Goal: Task Accomplishment & Management: Complete application form

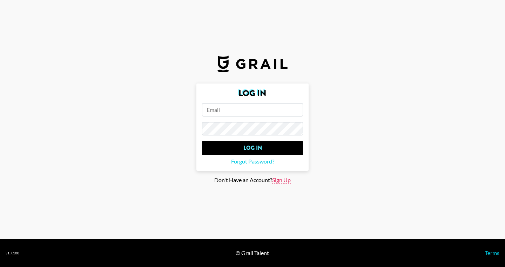
click at [283, 180] on span "Sign Up" at bounding box center [281, 180] width 19 height 7
type input "Sign Up"
click at [251, 111] on input "email" at bounding box center [252, 109] width 101 height 13
click at [239, 182] on main "Sign Up Sign Up Already a member? Log In" at bounding box center [253, 134] width 494 height 100
type input "[EMAIL_ADDRESS][DOMAIN_NAME]"
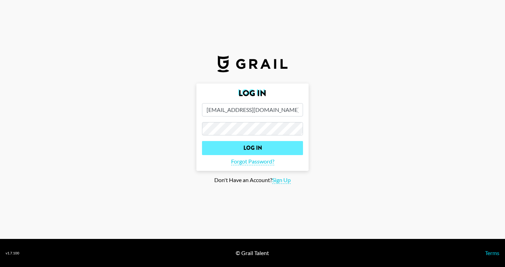
click at [226, 148] on input "Log In" at bounding box center [252, 148] width 101 height 14
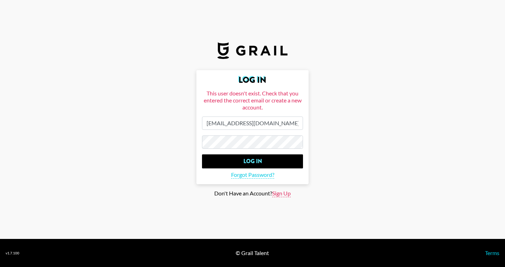
click at [288, 195] on span "Sign Up" at bounding box center [281, 193] width 19 height 7
type input "Sign Up"
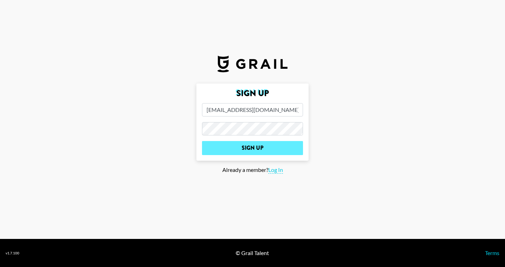
click at [274, 146] on input "Sign Up" at bounding box center [252, 148] width 101 height 14
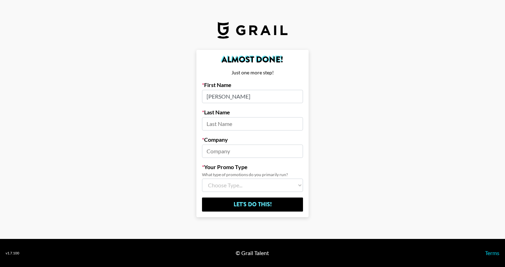
type input "[PERSON_NAME]"
type input "Kosmos"
type input "[GEOGRAPHIC_DATA]"
select select "Brand"
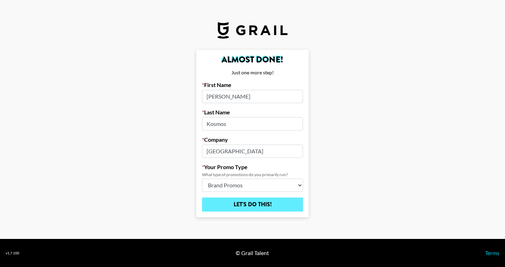
click at [231, 210] on input "Let's Do This!" at bounding box center [252, 205] width 101 height 14
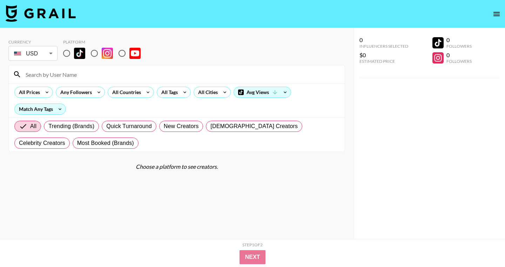
click at [95, 54] on input "radio" at bounding box center [94, 53] width 15 height 15
radio input "true"
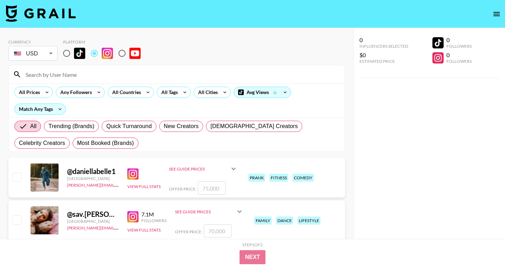
click at [121, 53] on input "radio" at bounding box center [122, 53] width 15 height 15
radio input "true"
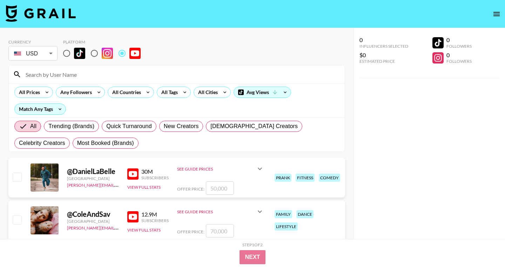
click at [97, 53] on input "radio" at bounding box center [94, 53] width 15 height 15
radio input "true"
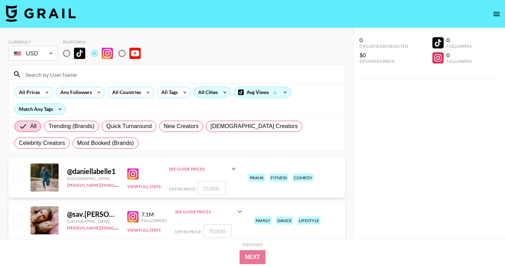
click at [210, 91] on div "All Cities" at bounding box center [206, 92] width 25 height 11
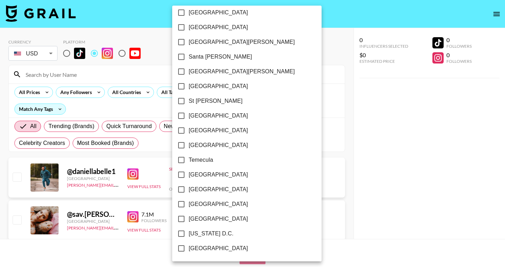
scroll to position [1008, 0]
click at [184, 233] on input "[US_STATE] D.C." at bounding box center [181, 233] width 15 height 15
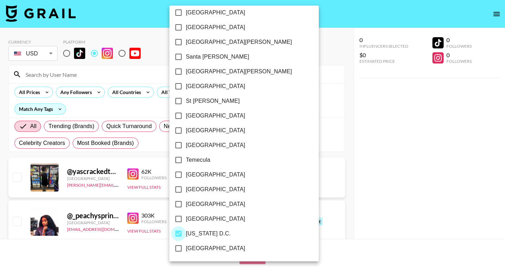
click at [179, 234] on input "[US_STATE] D.C." at bounding box center [178, 233] width 15 height 15
checkbox input "false"
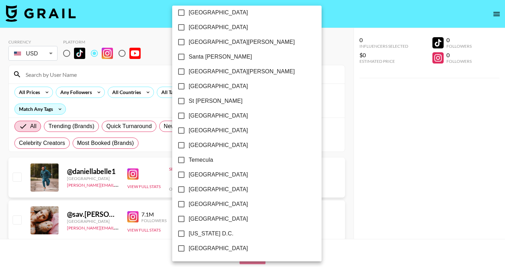
click at [269, 150] on div at bounding box center [252, 133] width 505 height 267
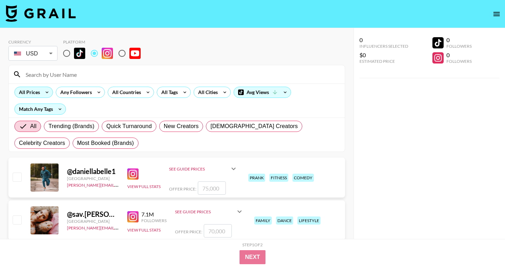
click at [39, 91] on div "All Prices" at bounding box center [28, 92] width 27 height 11
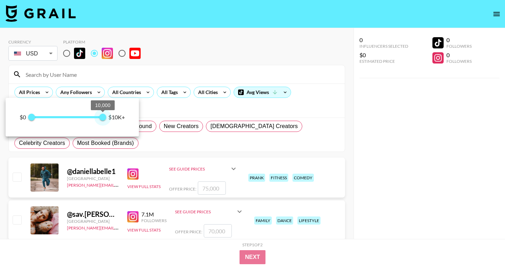
click at [102, 116] on span "10,000" at bounding box center [102, 117] width 7 height 7
click at [157, 111] on div at bounding box center [252, 133] width 505 height 267
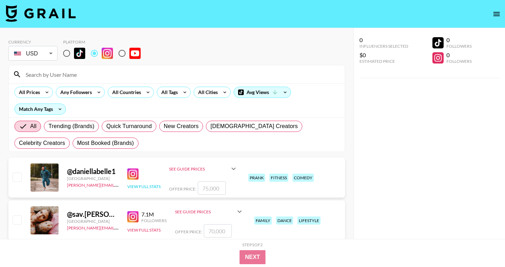
click at [140, 187] on button "View Full Stats" at bounding box center [143, 186] width 33 height 5
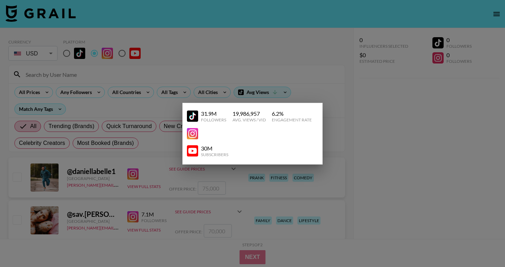
click at [195, 132] on img at bounding box center [192, 133] width 11 height 11
click at [158, 105] on div at bounding box center [252, 133] width 505 height 267
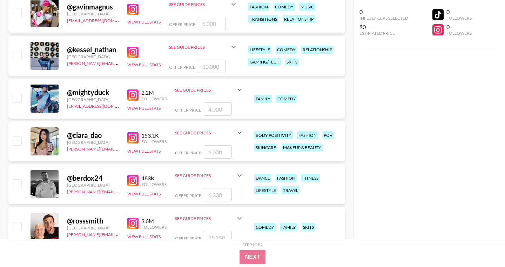
scroll to position [5099, 0]
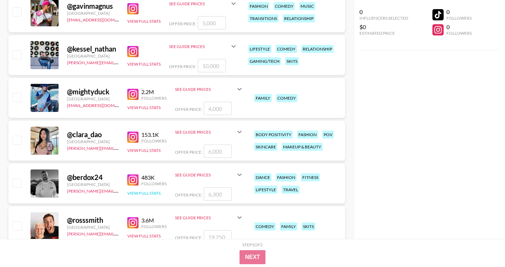
click at [142, 192] on button "View Full Stats" at bounding box center [143, 193] width 33 height 5
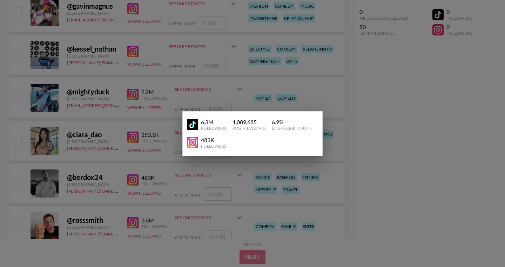
click at [192, 142] on img at bounding box center [192, 142] width 11 height 11
click at [392, 93] on div at bounding box center [252, 133] width 505 height 267
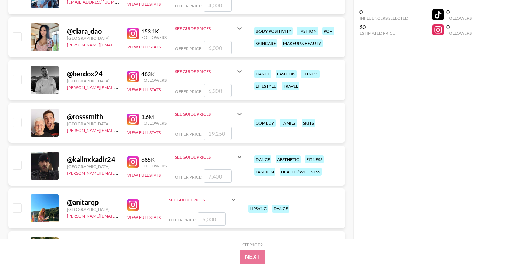
scroll to position [5203, 0]
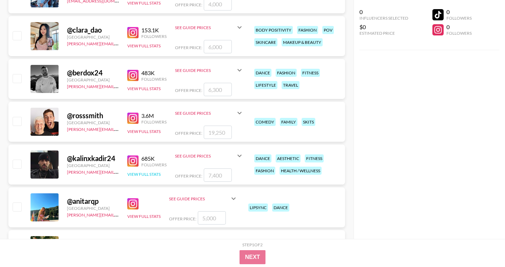
click at [145, 174] on button "View Full Stats" at bounding box center [143, 174] width 33 height 5
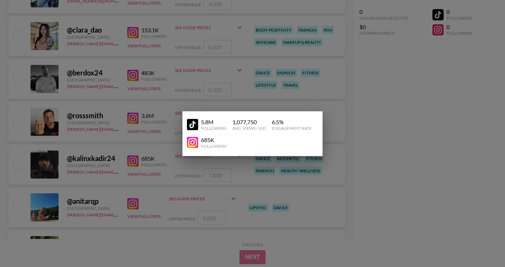
click at [195, 141] on img at bounding box center [192, 142] width 11 height 11
click at [372, 116] on div at bounding box center [252, 133] width 505 height 267
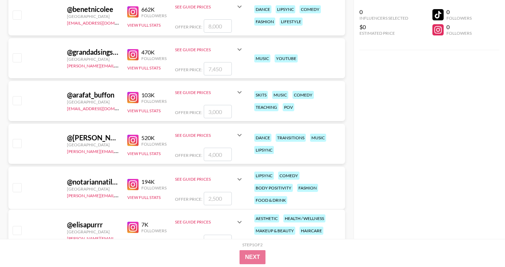
scroll to position [8566, 0]
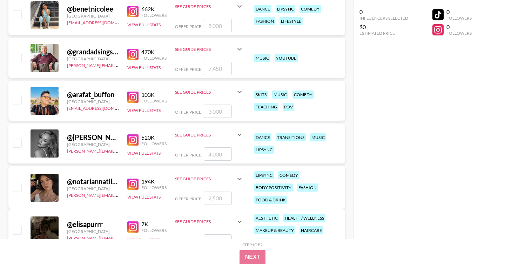
click at [134, 55] on img at bounding box center [132, 54] width 11 height 11
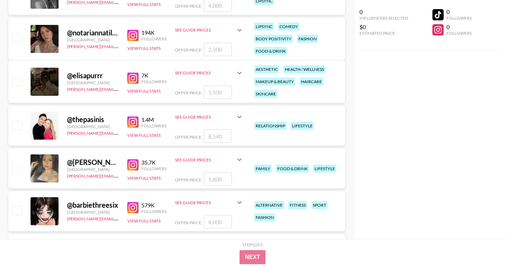
scroll to position [8716, 0]
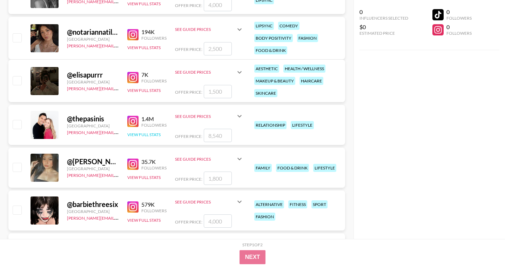
click at [150, 134] on button "View Full Stats" at bounding box center [143, 134] width 33 height 5
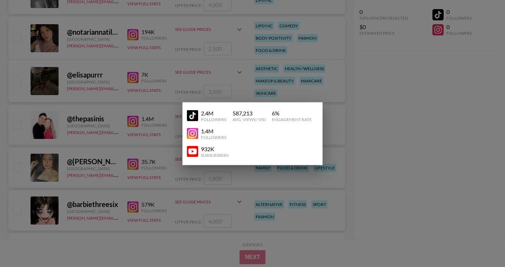
click at [193, 133] on img at bounding box center [192, 133] width 11 height 11
click at [144, 109] on div at bounding box center [252, 133] width 505 height 267
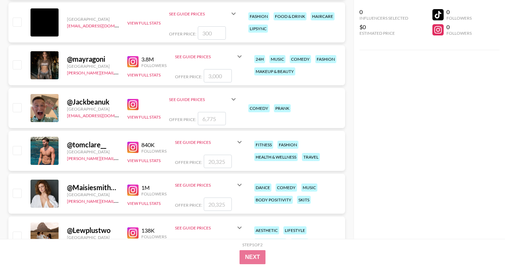
scroll to position [9119, 0]
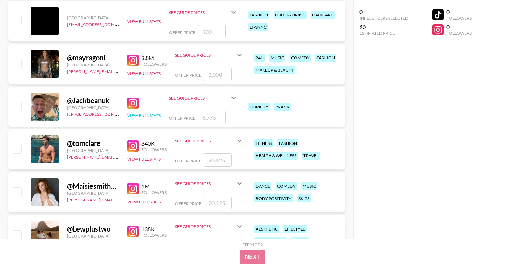
click at [135, 115] on button "View Full Stats" at bounding box center [143, 115] width 33 height 5
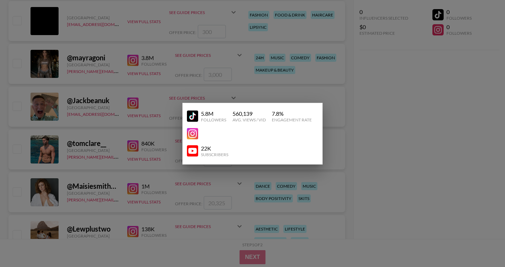
click at [194, 134] on img at bounding box center [192, 133] width 11 height 11
click at [155, 100] on div at bounding box center [252, 133] width 505 height 267
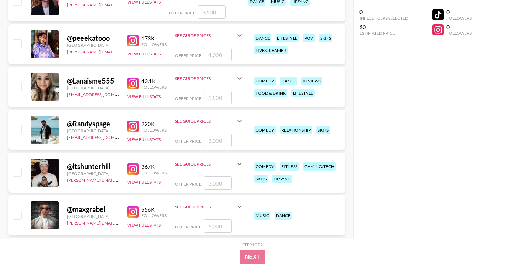
scroll to position [11880, 0]
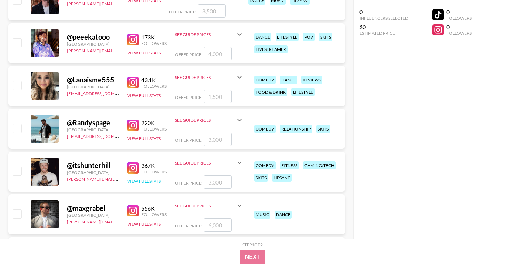
click at [144, 181] on button "View Full Stats" at bounding box center [143, 181] width 33 height 5
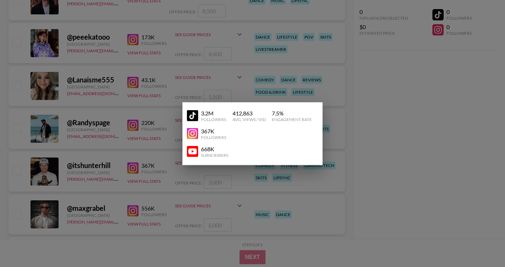
click at [194, 133] on img at bounding box center [192, 133] width 11 height 11
click at [119, 106] on div at bounding box center [252, 133] width 505 height 267
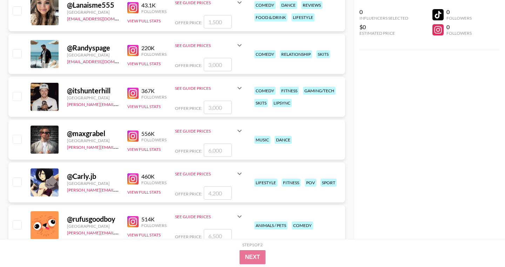
scroll to position [11954, 0]
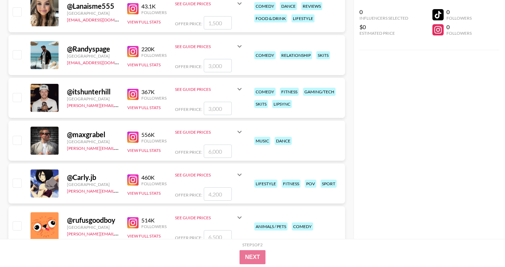
click at [133, 138] on img at bounding box center [132, 137] width 11 height 11
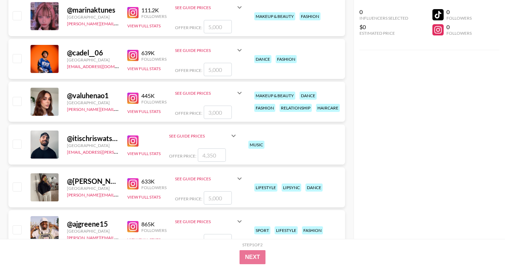
scroll to position [13630, 0]
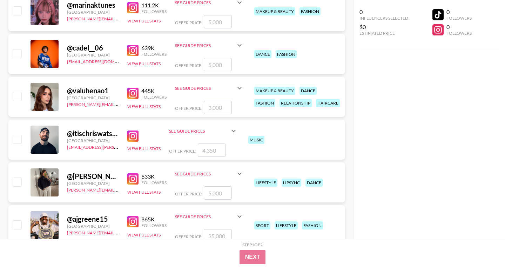
click at [132, 136] on img at bounding box center [132, 136] width 11 height 11
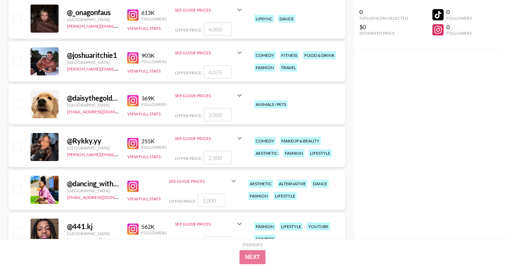
scroll to position [17146, 0]
click at [130, 59] on img at bounding box center [132, 57] width 11 height 11
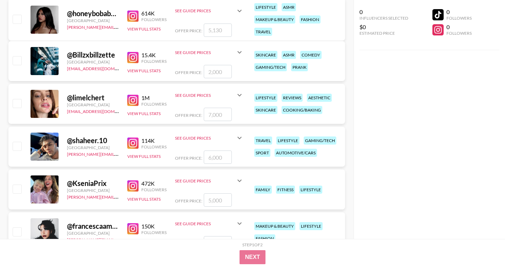
scroll to position [23338, 0]
click at [133, 145] on img at bounding box center [132, 143] width 11 height 11
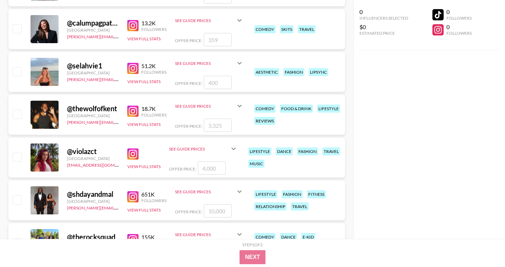
scroll to position [23971, 0]
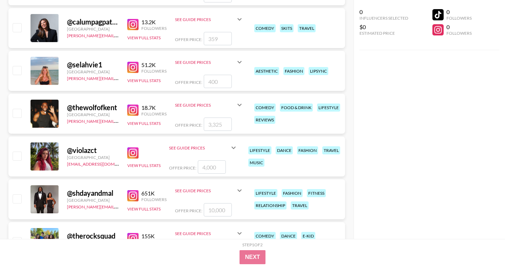
click at [134, 109] on img at bounding box center [132, 110] width 11 height 11
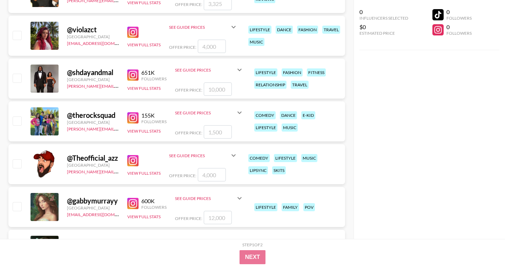
scroll to position [24139, 0]
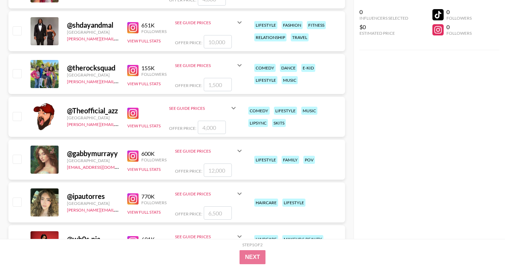
click at [131, 113] on img at bounding box center [132, 113] width 11 height 11
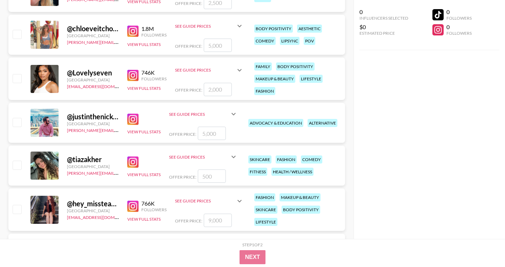
scroll to position [25035, 0]
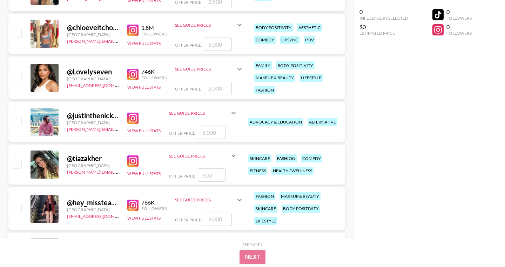
click at [130, 117] on img at bounding box center [132, 118] width 11 height 11
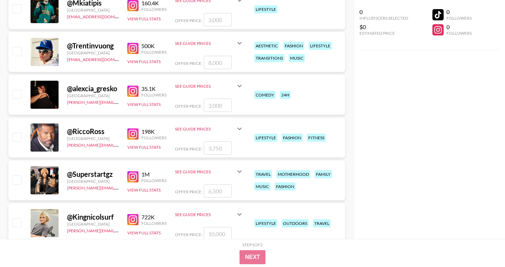
scroll to position [25499, 0]
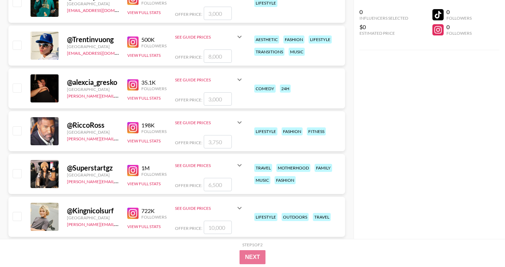
click at [132, 126] on img at bounding box center [132, 127] width 11 height 11
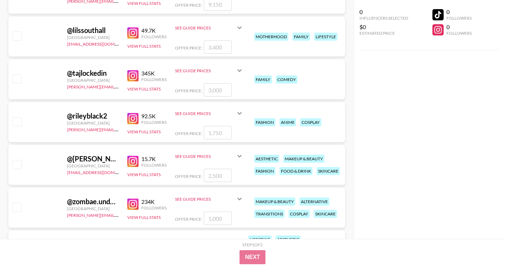
scroll to position [28605, 0]
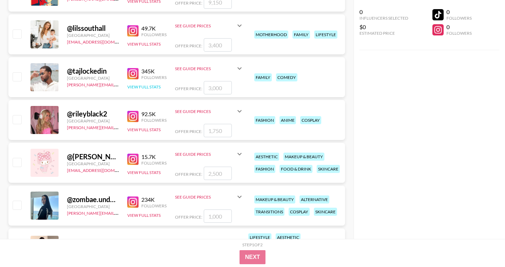
click at [136, 86] on button "View Full Stats" at bounding box center [143, 86] width 33 height 5
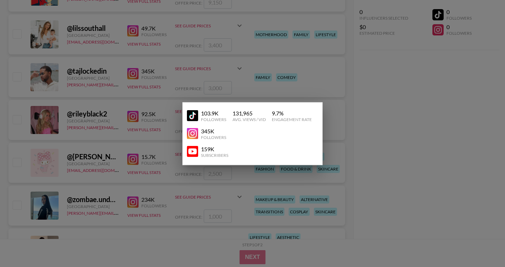
click at [194, 137] on img at bounding box center [192, 133] width 11 height 11
click at [367, 100] on div at bounding box center [252, 133] width 505 height 267
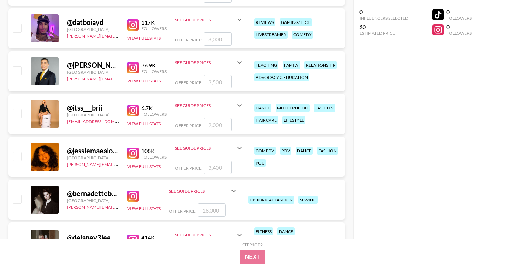
scroll to position [29185, 0]
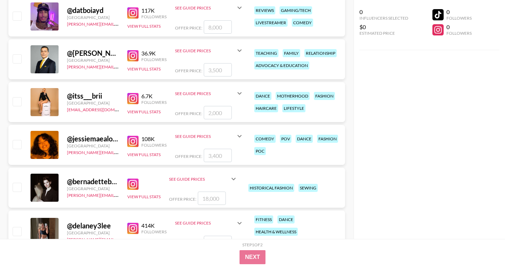
click at [133, 55] on img at bounding box center [132, 55] width 11 height 11
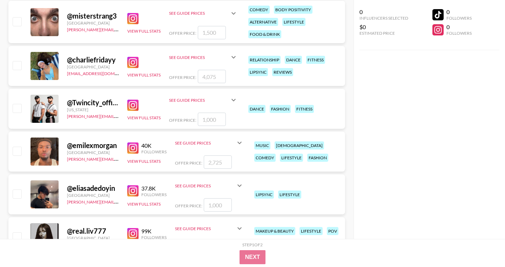
scroll to position [29869, 0]
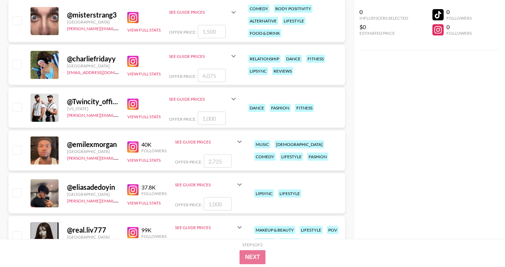
click at [130, 105] on img at bounding box center [132, 104] width 11 height 11
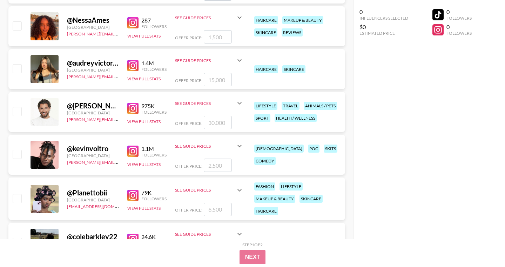
scroll to position [30122, 0]
click at [131, 107] on img at bounding box center [132, 107] width 11 height 11
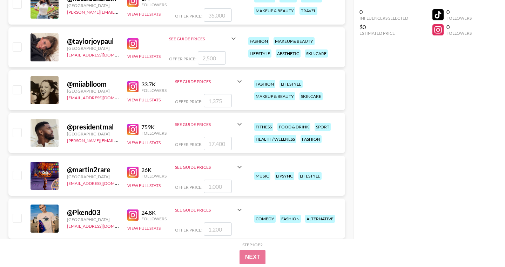
scroll to position [30919, 0]
click at [132, 130] on img at bounding box center [132, 129] width 11 height 11
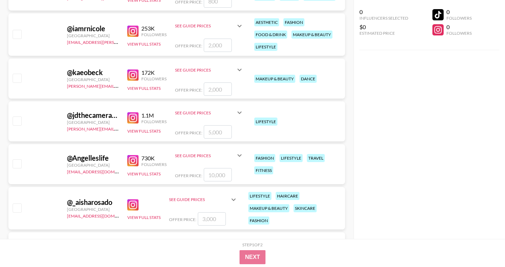
scroll to position [35051, 0]
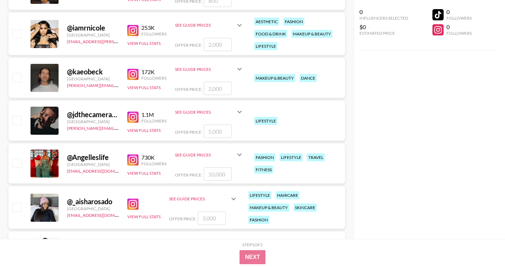
click at [132, 117] on img at bounding box center [132, 117] width 11 height 11
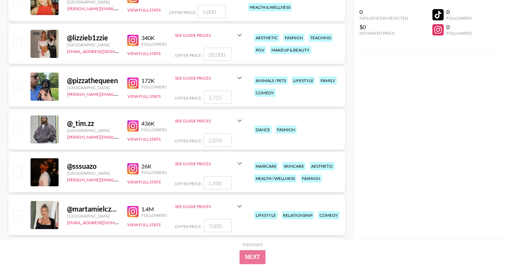
scroll to position [35942, 0]
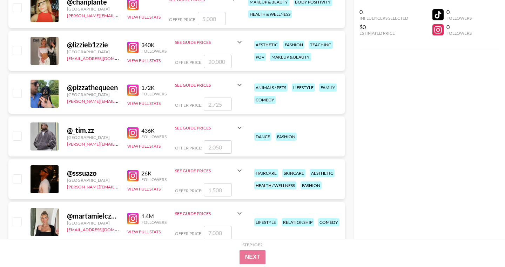
click at [132, 92] on img at bounding box center [132, 90] width 11 height 11
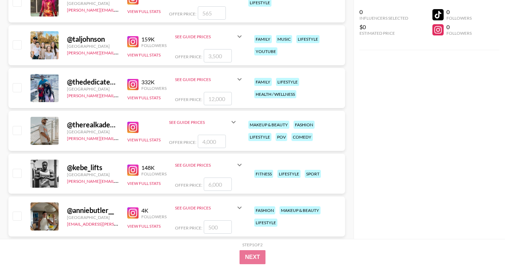
scroll to position [37065, 0]
click at [135, 139] on button "View Full Stats" at bounding box center [143, 140] width 33 height 5
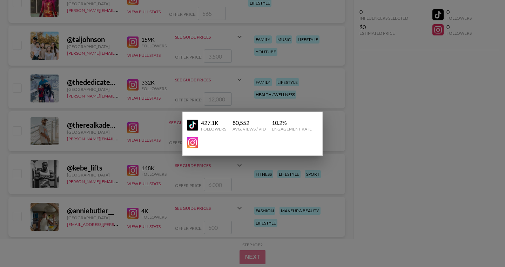
click at [194, 143] on img at bounding box center [192, 142] width 11 height 11
click at [231, 89] on div at bounding box center [252, 133] width 505 height 267
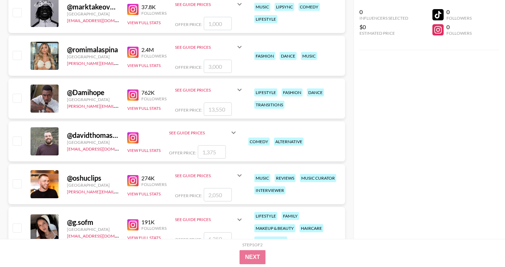
scroll to position [37917, 0]
click at [133, 136] on img at bounding box center [132, 137] width 11 height 11
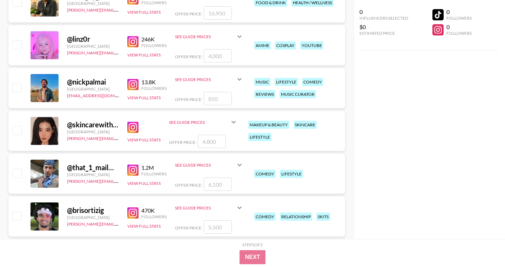
scroll to position [38197, 0]
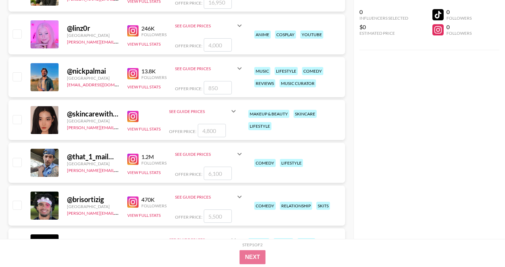
click at [133, 74] on img at bounding box center [132, 73] width 11 height 11
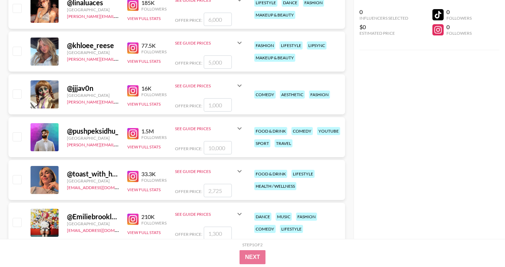
scroll to position [40201, 0]
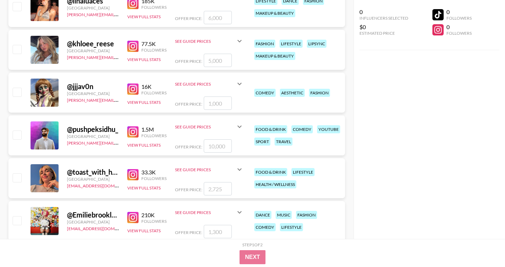
click at [134, 128] on img at bounding box center [132, 131] width 11 height 11
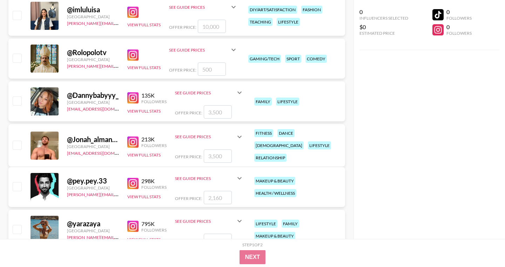
scroll to position [42641, 0]
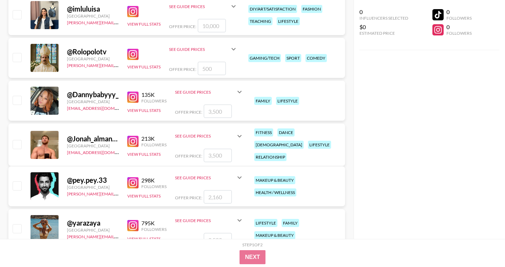
click at [134, 139] on img at bounding box center [132, 141] width 11 height 11
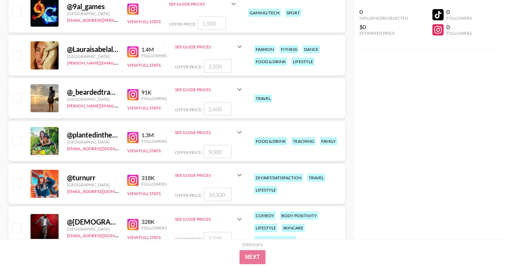
scroll to position [43118, 0]
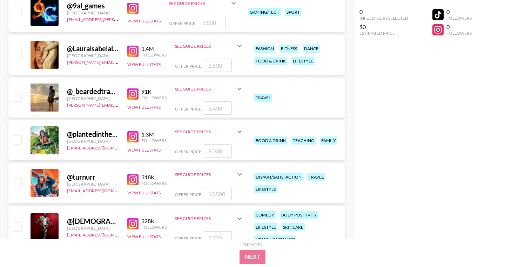
click at [131, 92] on img at bounding box center [132, 93] width 11 height 11
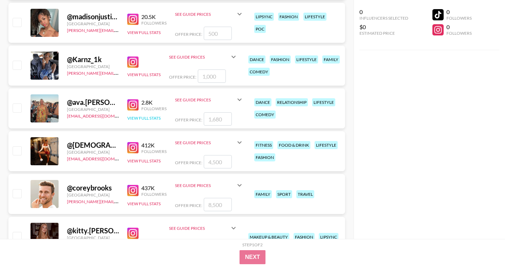
scroll to position [45266, 0]
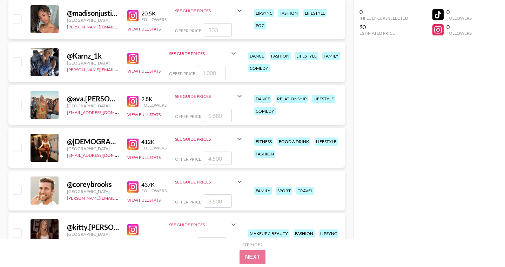
click at [134, 187] on img at bounding box center [132, 186] width 11 height 11
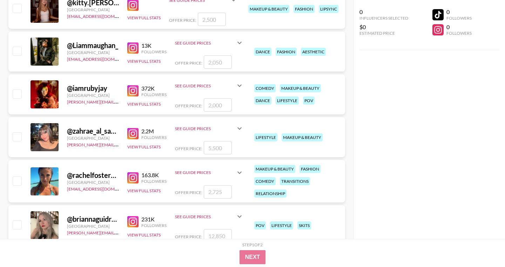
scroll to position [45493, 0]
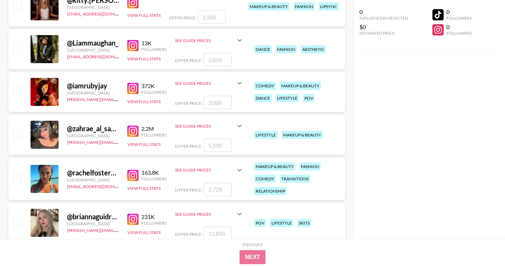
click at [134, 42] on img at bounding box center [132, 45] width 11 height 11
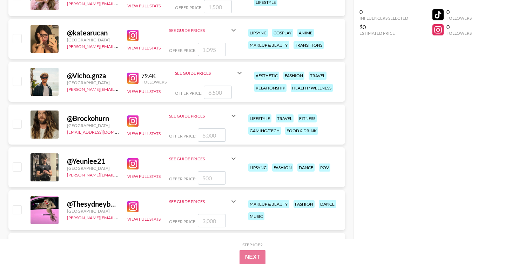
scroll to position [47656, 0]
click at [132, 77] on img at bounding box center [132, 77] width 11 height 11
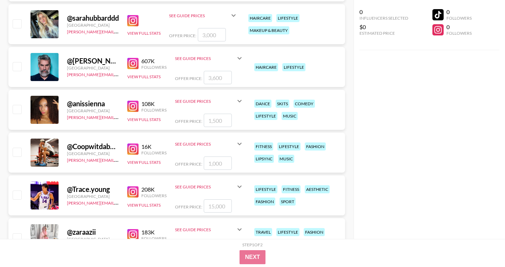
scroll to position [48599, 0]
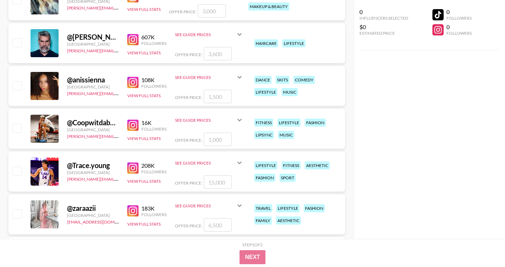
click at [133, 38] on img at bounding box center [132, 39] width 11 height 11
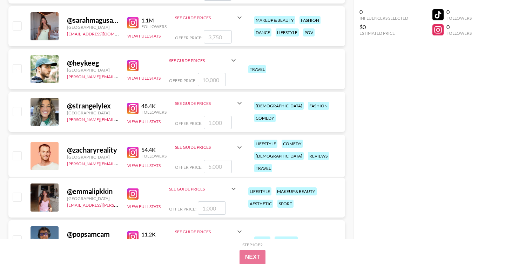
scroll to position [49776, 0]
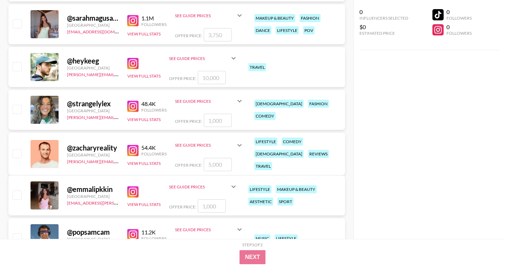
click at [132, 147] on img at bounding box center [132, 150] width 11 height 11
click at [131, 147] on img at bounding box center [132, 150] width 11 height 11
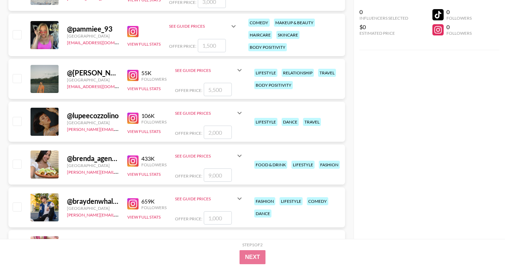
scroll to position [50845, 0]
click at [132, 118] on img at bounding box center [132, 117] width 11 height 11
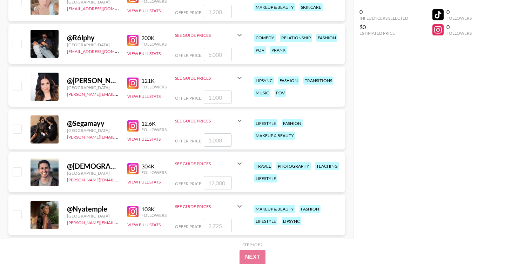
scroll to position [55136, 0]
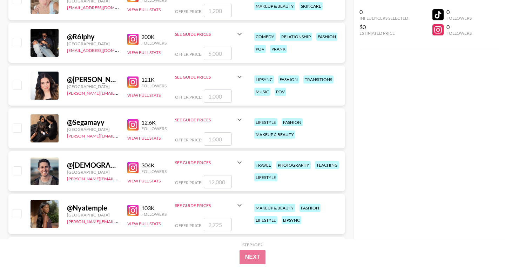
click at [132, 167] on img at bounding box center [132, 167] width 11 height 11
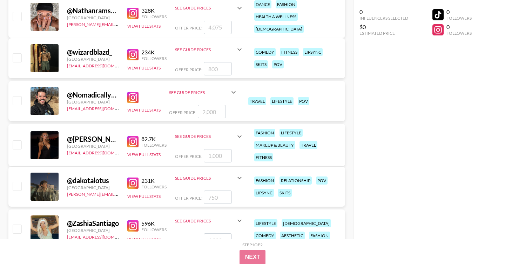
scroll to position [55721, 0]
click at [134, 98] on img at bounding box center [132, 97] width 11 height 11
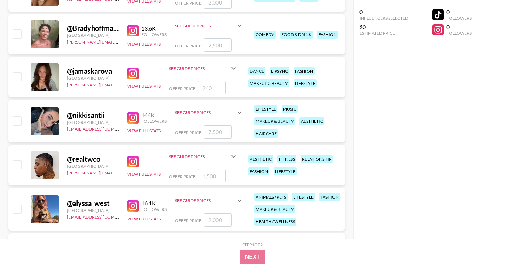
scroll to position [56264, 0]
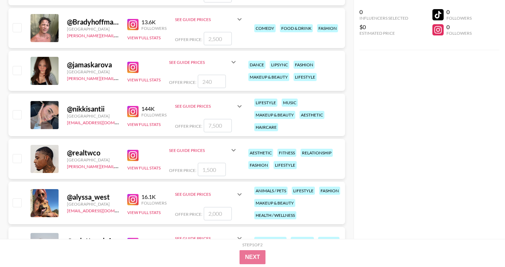
click at [131, 155] on img at bounding box center [132, 155] width 11 height 11
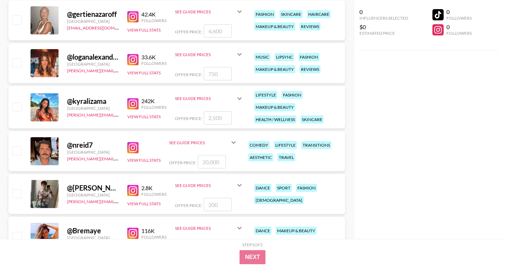
scroll to position [62895, 0]
click at [132, 145] on img at bounding box center [132, 147] width 11 height 11
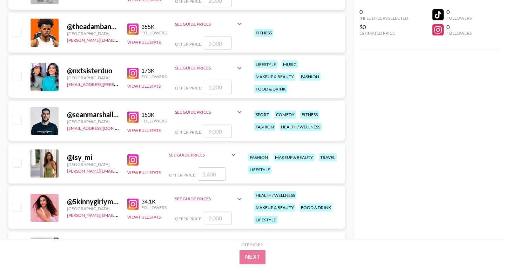
scroll to position [67443, 0]
click at [131, 118] on img at bounding box center [132, 116] width 11 height 11
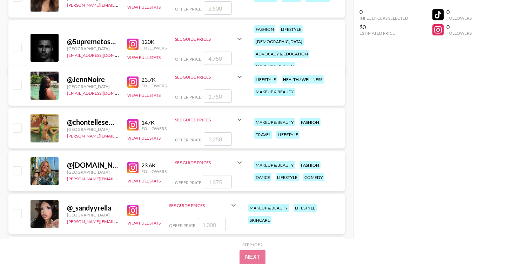
scroll to position [73998, 0]
click at [133, 38] on img at bounding box center [132, 43] width 11 height 11
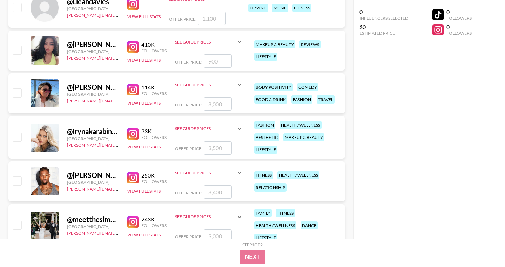
scroll to position [78996, 0]
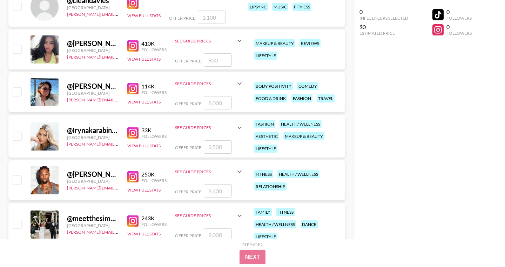
click at [132, 175] on img at bounding box center [132, 176] width 11 height 11
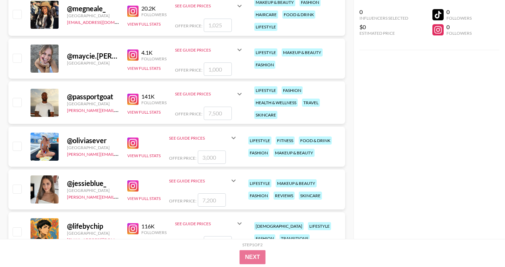
scroll to position [79603, 0]
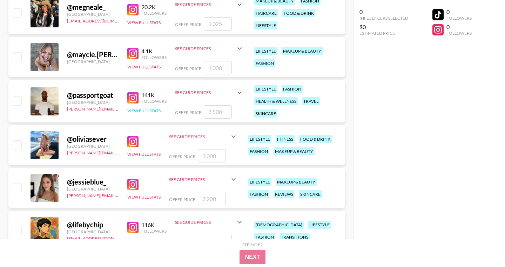
click at [138, 109] on button "View Full Stats" at bounding box center [143, 110] width 33 height 5
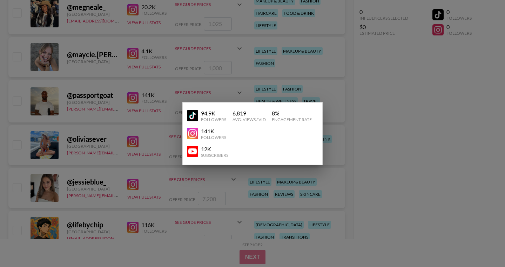
click at [195, 135] on img at bounding box center [192, 133] width 11 height 11
click at [158, 141] on div at bounding box center [252, 133] width 505 height 267
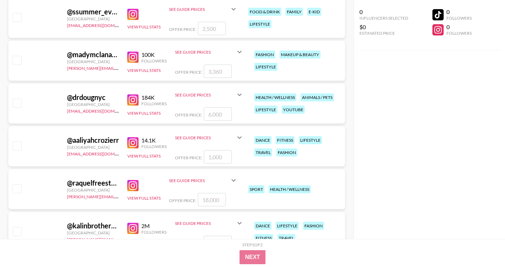
scroll to position [81934, 0]
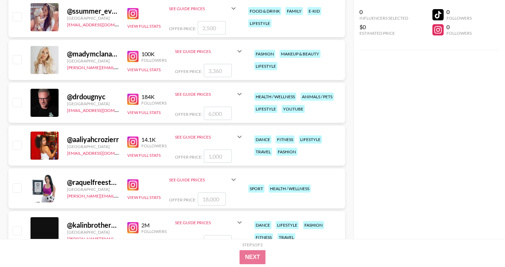
click at [133, 97] on img at bounding box center [132, 99] width 11 height 11
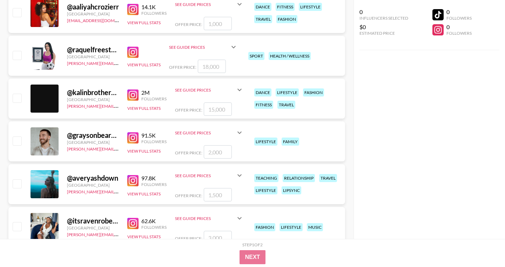
scroll to position [82067, 0]
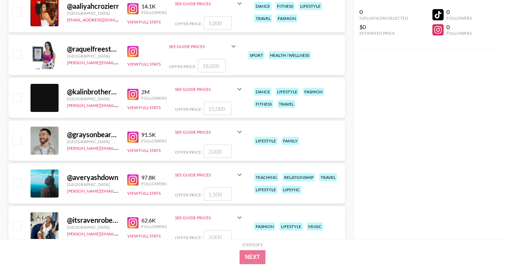
click at [134, 135] on img at bounding box center [132, 137] width 11 height 11
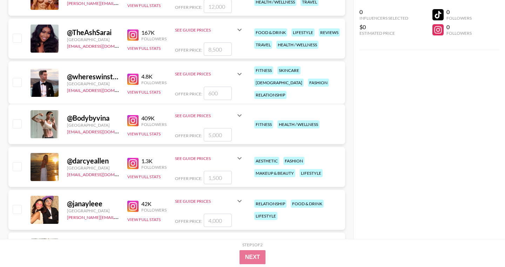
scroll to position [86184, 0]
click at [133, 76] on img at bounding box center [132, 78] width 11 height 11
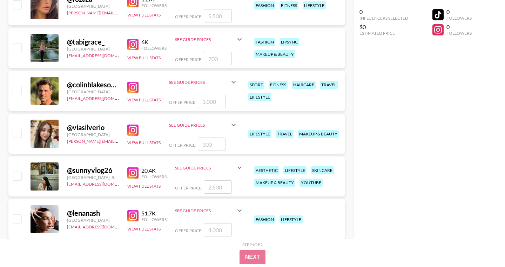
scroll to position [87383, 0]
click at [134, 87] on img at bounding box center [132, 86] width 11 height 11
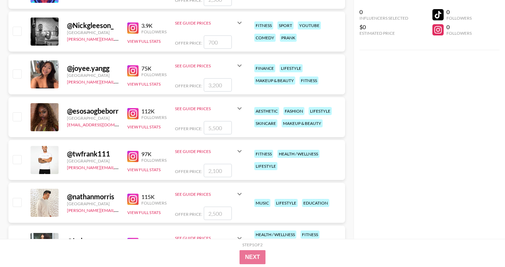
scroll to position [88015, 0]
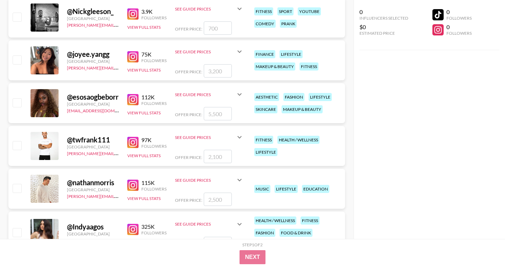
click at [130, 144] on img at bounding box center [132, 142] width 11 height 11
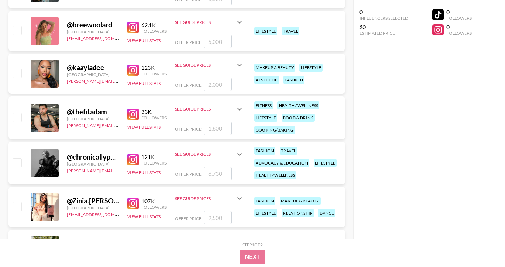
scroll to position [88735, 0]
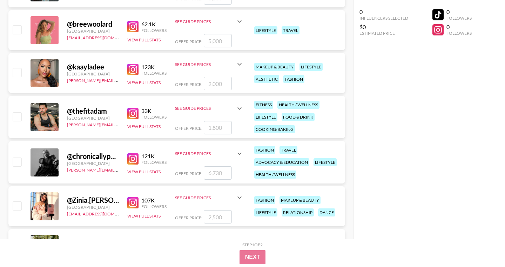
click at [133, 116] on img at bounding box center [132, 113] width 11 height 11
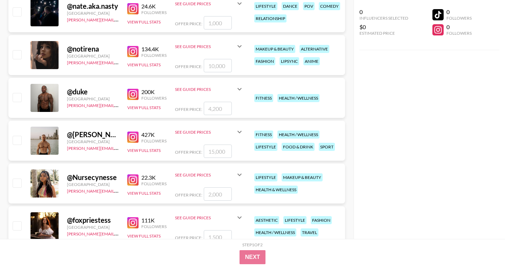
scroll to position [90050, 0]
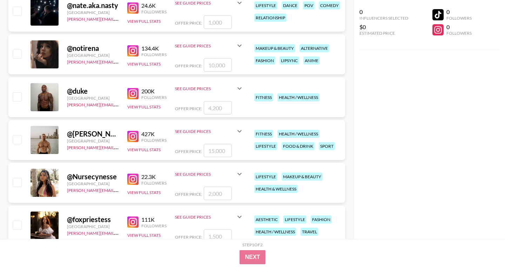
click at [134, 134] on img at bounding box center [132, 136] width 11 height 11
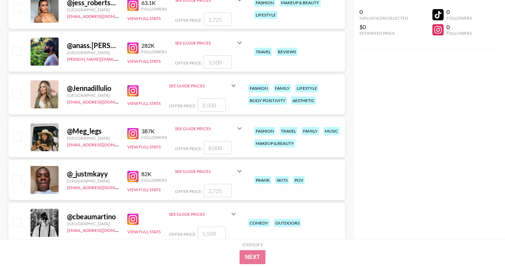
scroll to position [94927, 0]
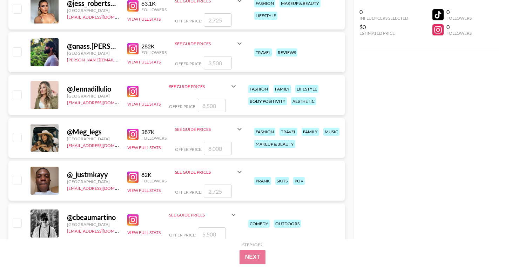
click at [133, 49] on img at bounding box center [132, 48] width 11 height 11
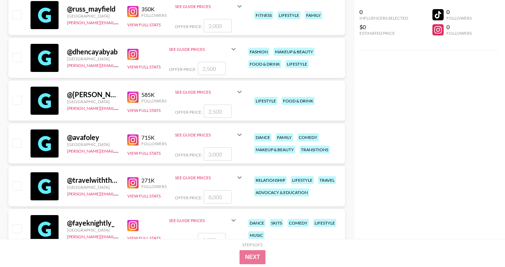
scroll to position [102904, 0]
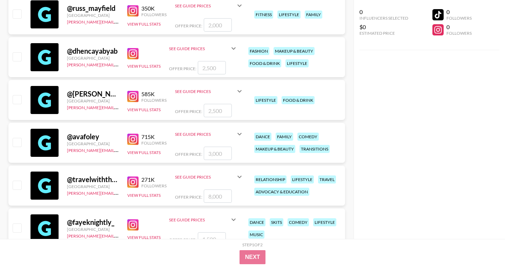
click at [133, 180] on img at bounding box center [132, 182] width 11 height 11
click at [130, 182] on img at bounding box center [132, 182] width 11 height 11
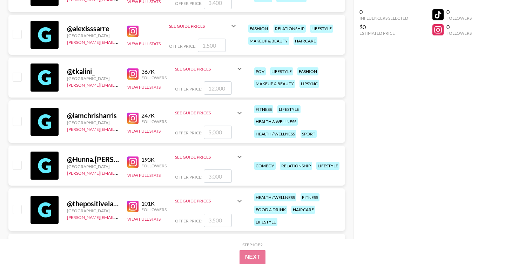
scroll to position [103752, 0]
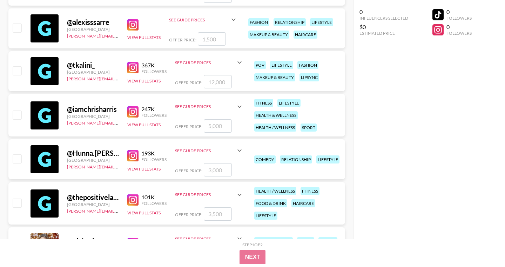
click at [132, 154] on img at bounding box center [132, 155] width 11 height 11
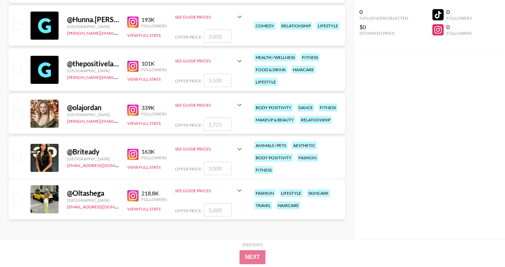
scroll to position [103885, 0]
